Goal: Navigation & Orientation: Find specific page/section

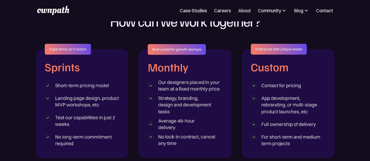
scroll to position [908, 0]
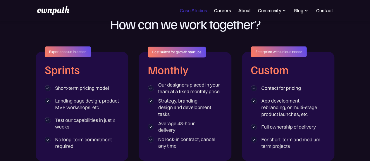
click at [200, 11] on link "Case Studies" at bounding box center [193, 10] width 27 height 7
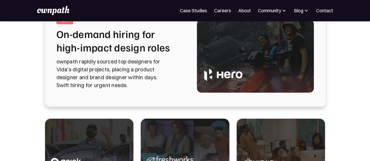
scroll to position [54, 0]
